Goal: Navigation & Orientation: Find specific page/section

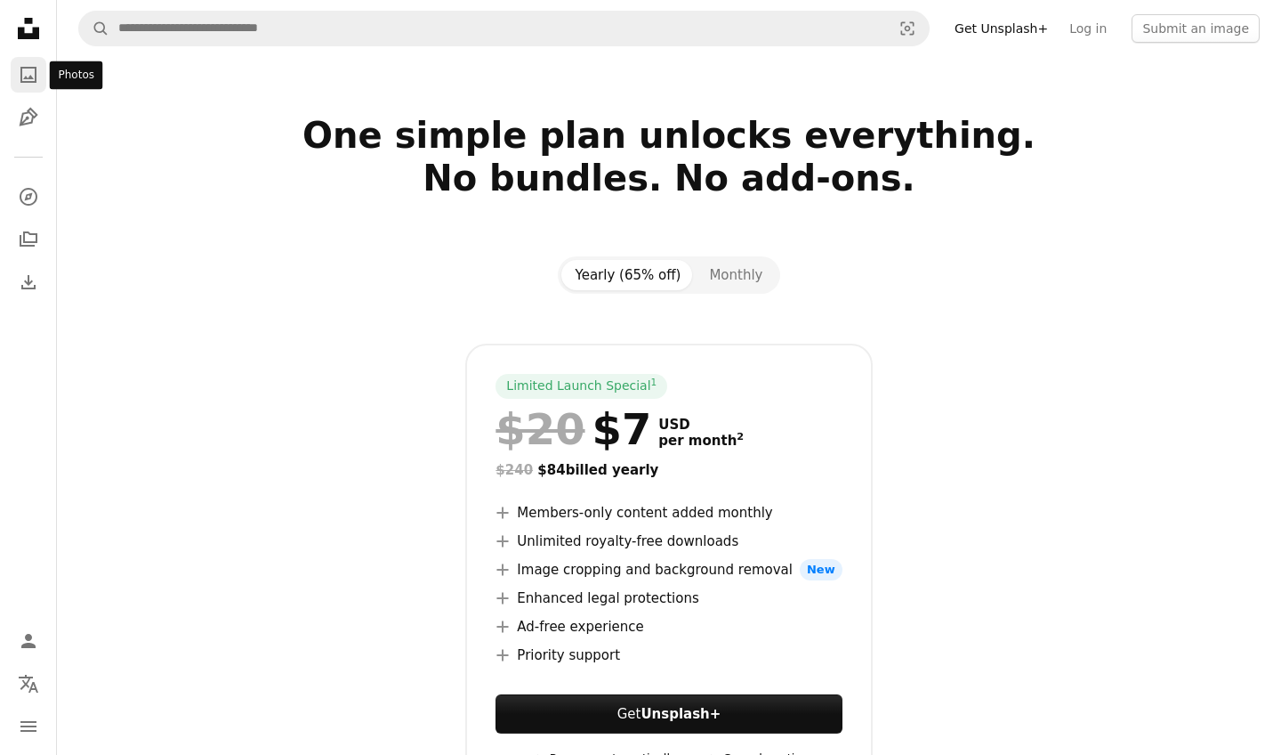
click at [20, 70] on icon "Photos" at bounding box center [28, 75] width 16 height 16
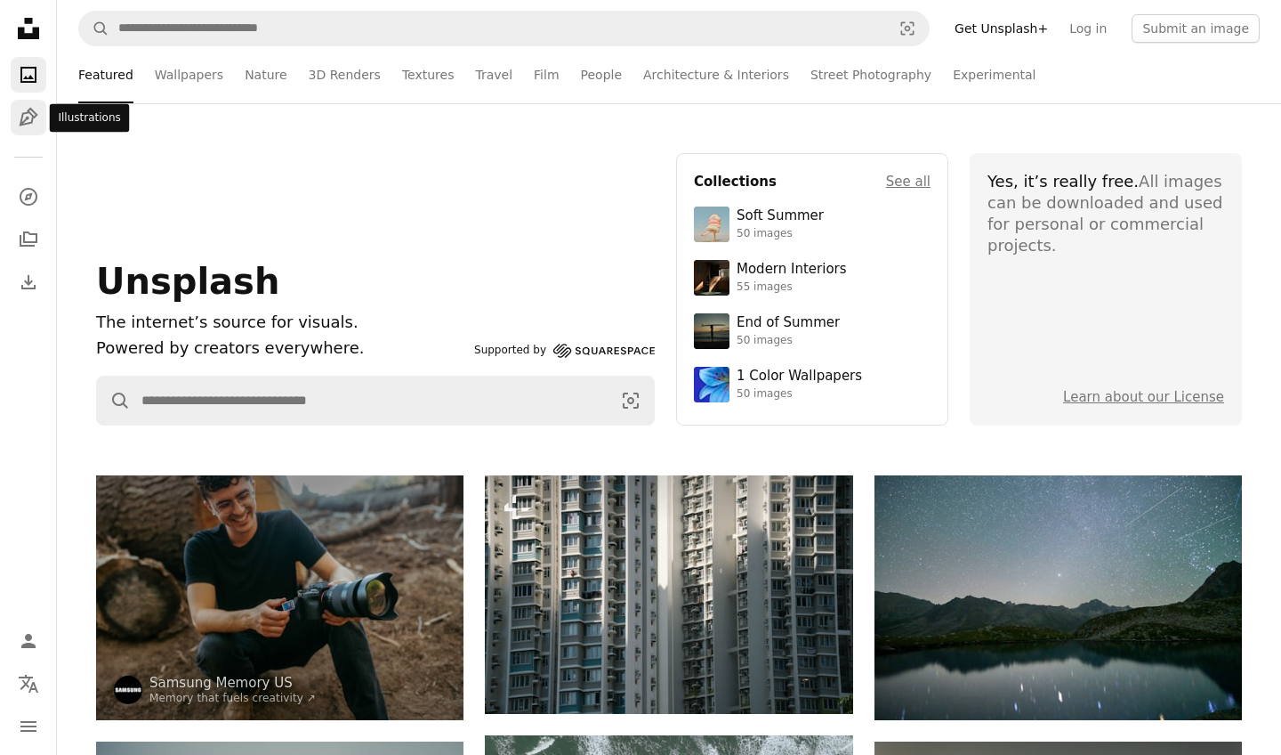
click at [28, 108] on icon "Pen Tool" at bounding box center [28, 117] width 21 height 21
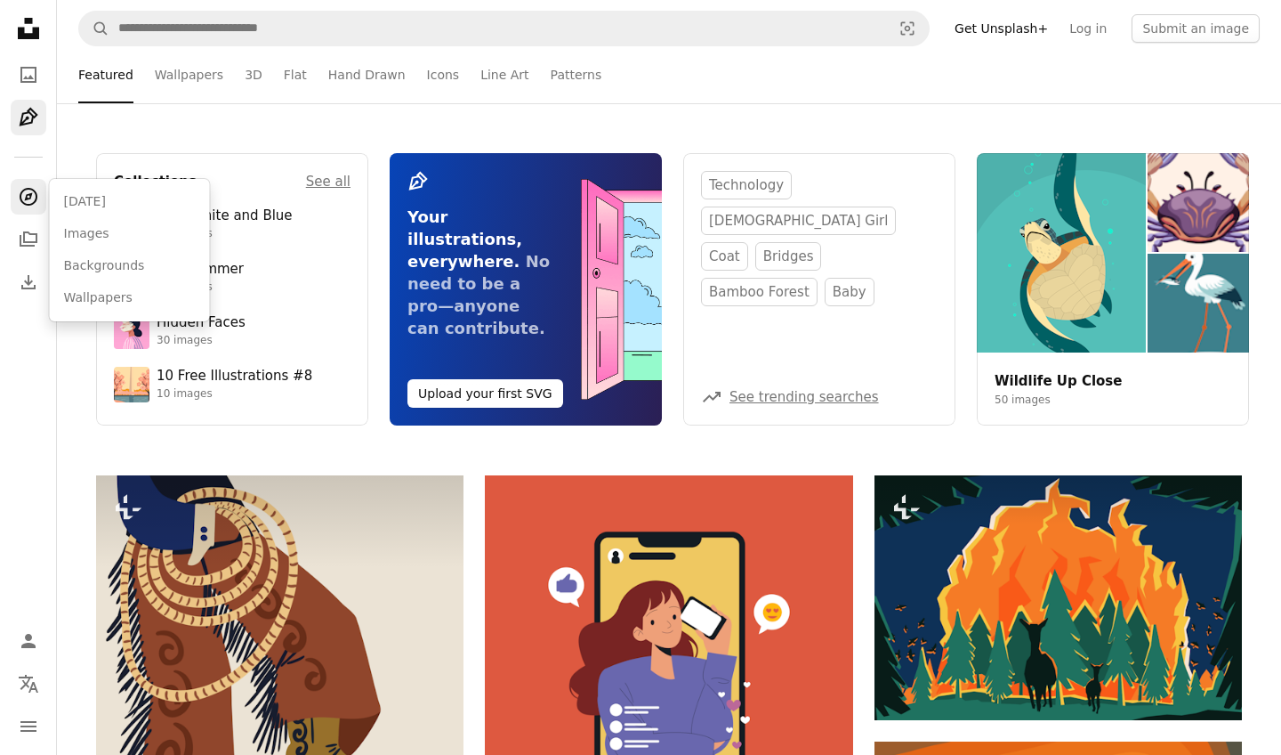
click at [27, 206] on icon "A compass" at bounding box center [28, 196] width 21 height 21
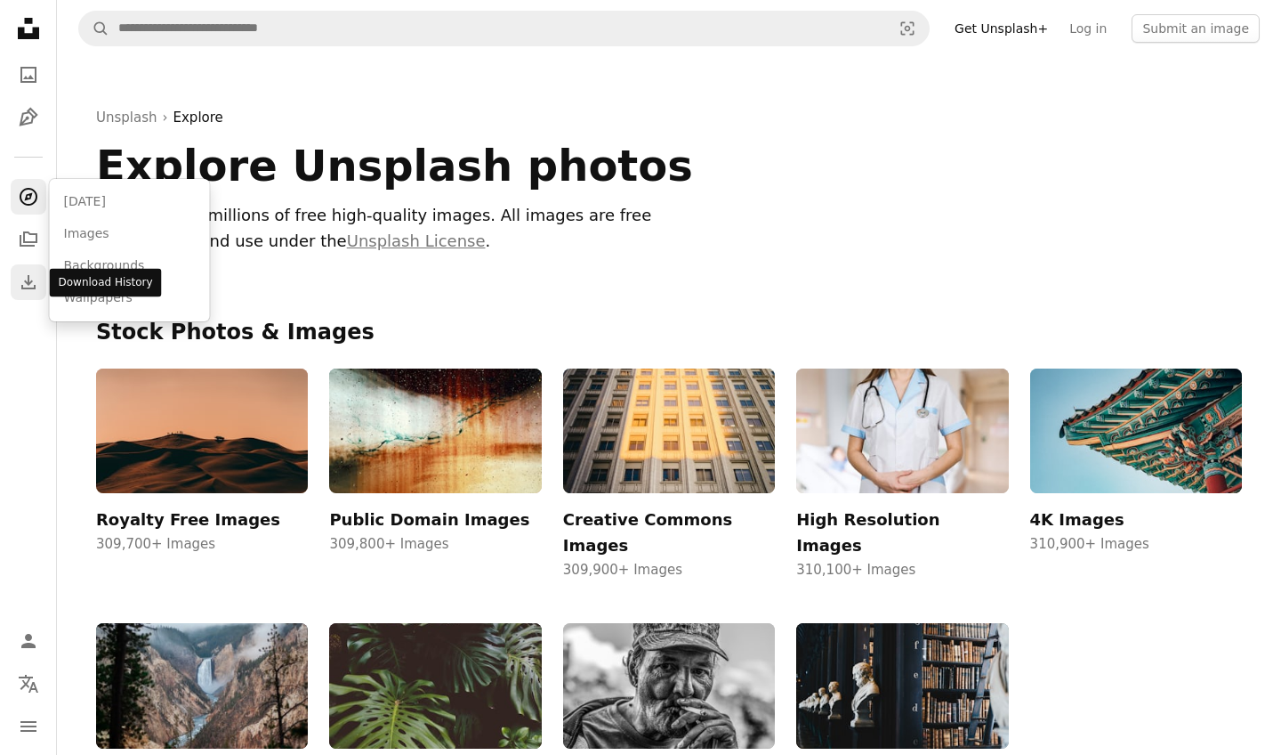
click at [22, 282] on icon "Download" at bounding box center [28, 281] width 21 height 21
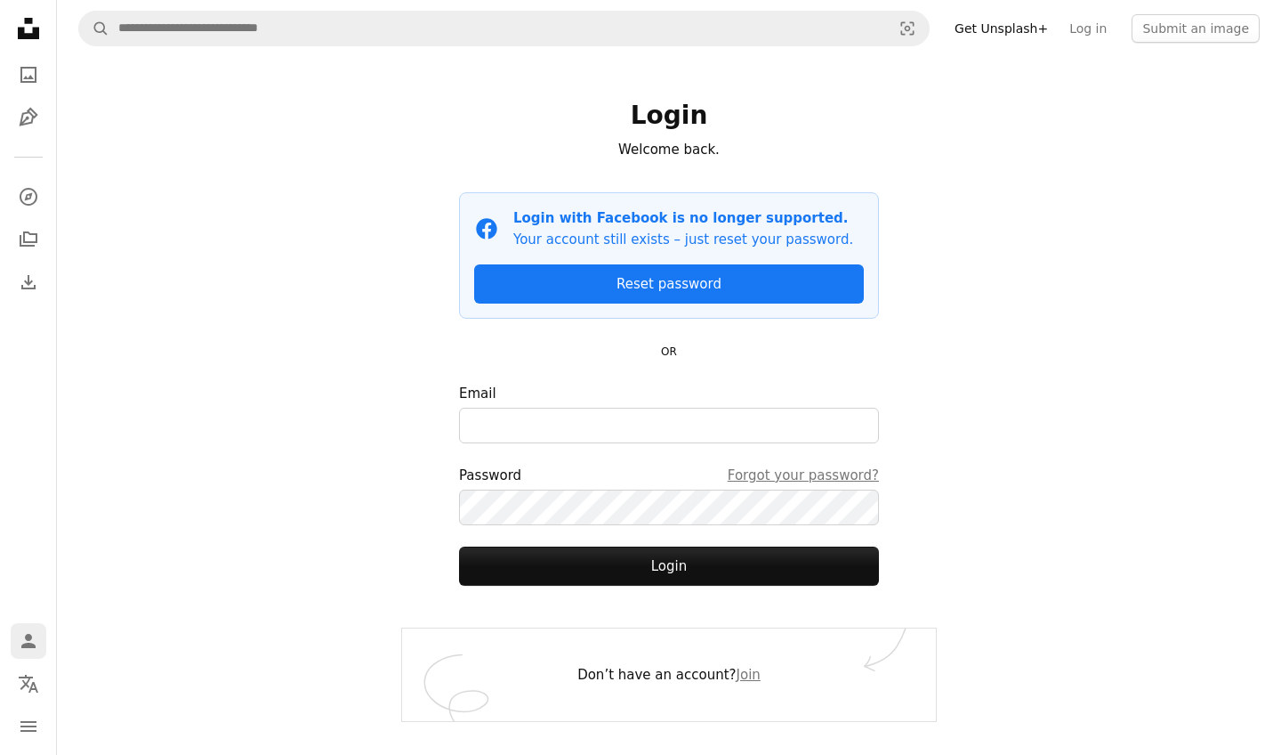
click at [22, 646] on icon "Log in / Sign up" at bounding box center [28, 641] width 14 height 14
